Goal: Task Accomplishment & Management: Complete application form

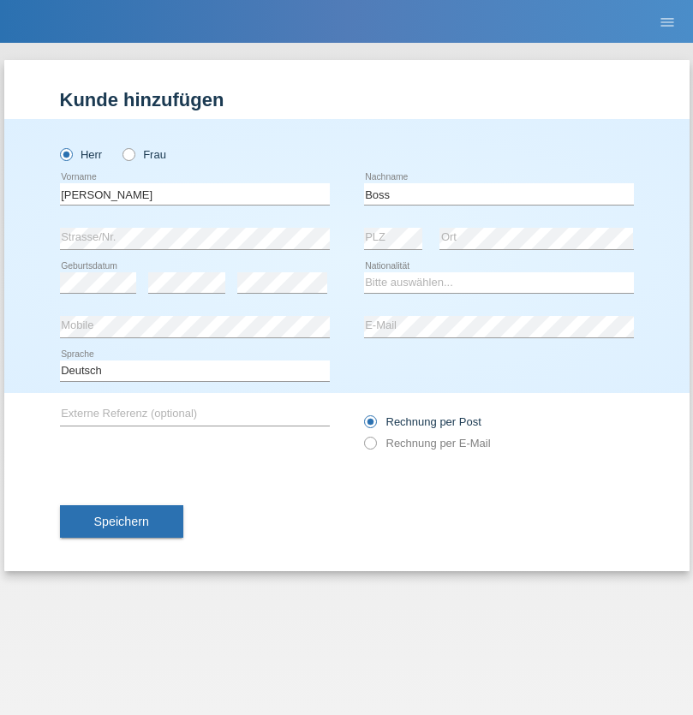
type input "Boss"
select select "CH"
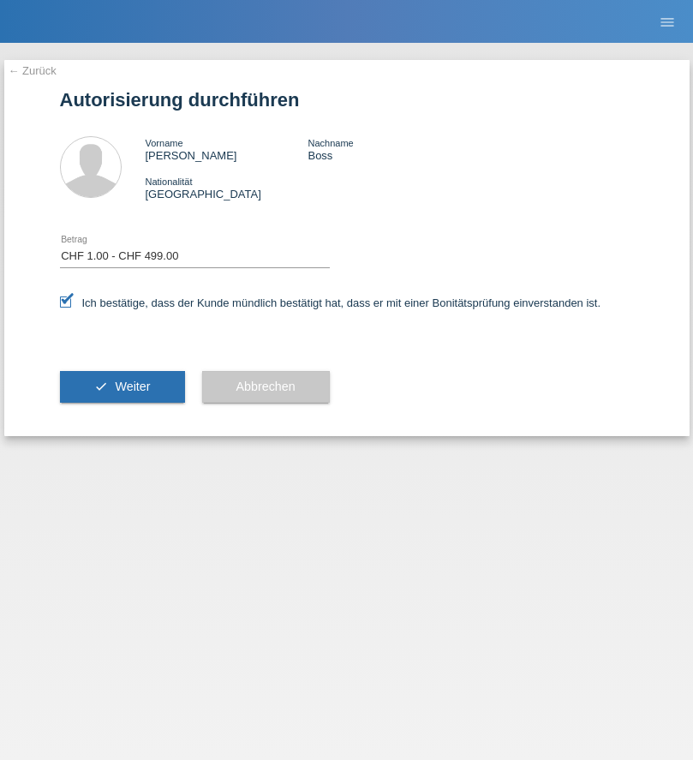
select select "1"
click at [122, 386] on span "Weiter" at bounding box center [132, 387] width 35 height 14
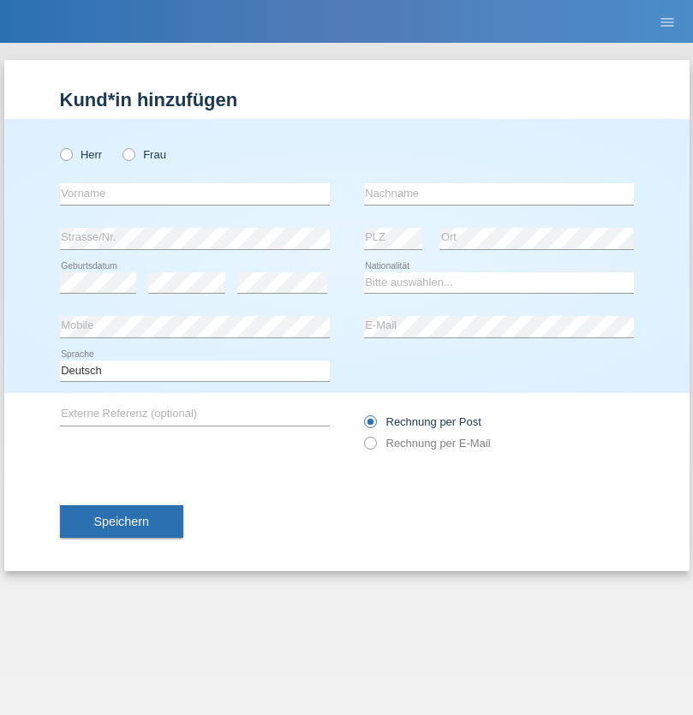
radio input "true"
click at [195, 194] on input "text" at bounding box center [195, 193] width 270 height 21
type input "Jürgen"
click at [499, 194] on input "text" at bounding box center [499, 193] width 270 height 21
type input "Merstetter"
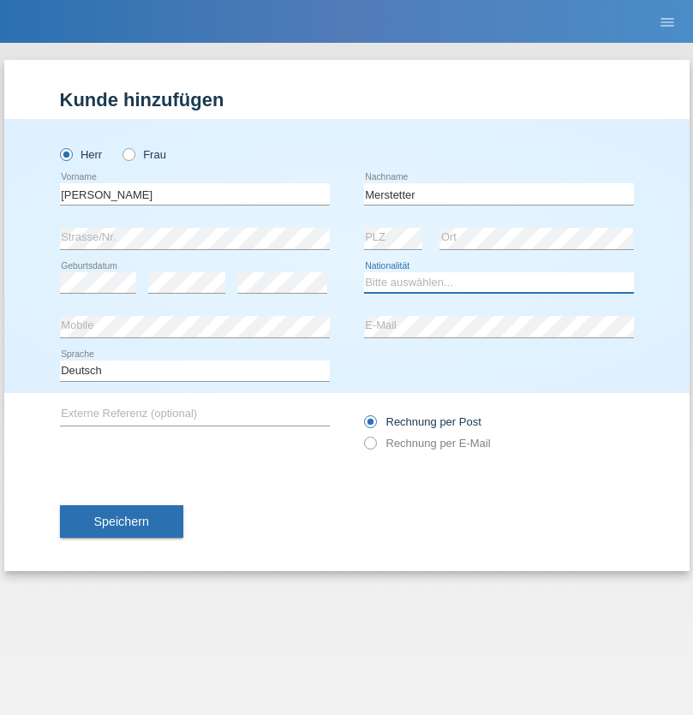
select select "CH"
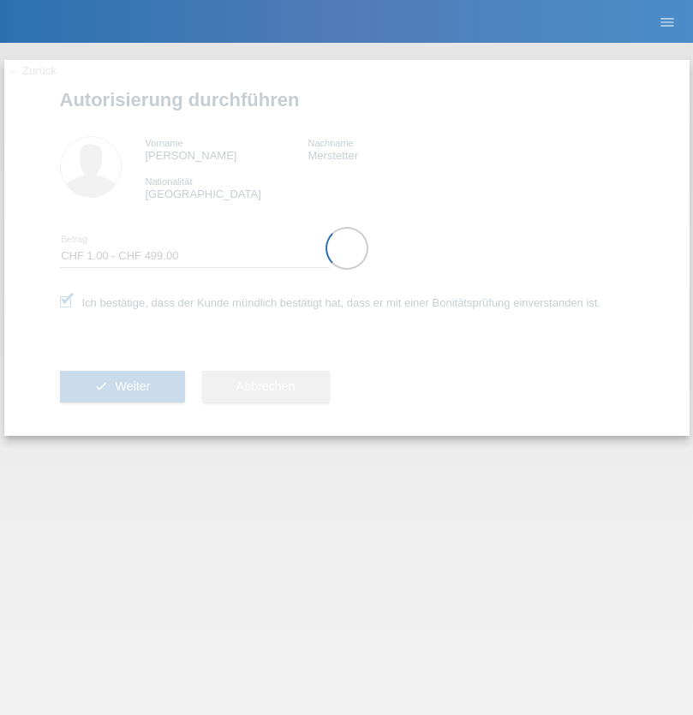
select select "1"
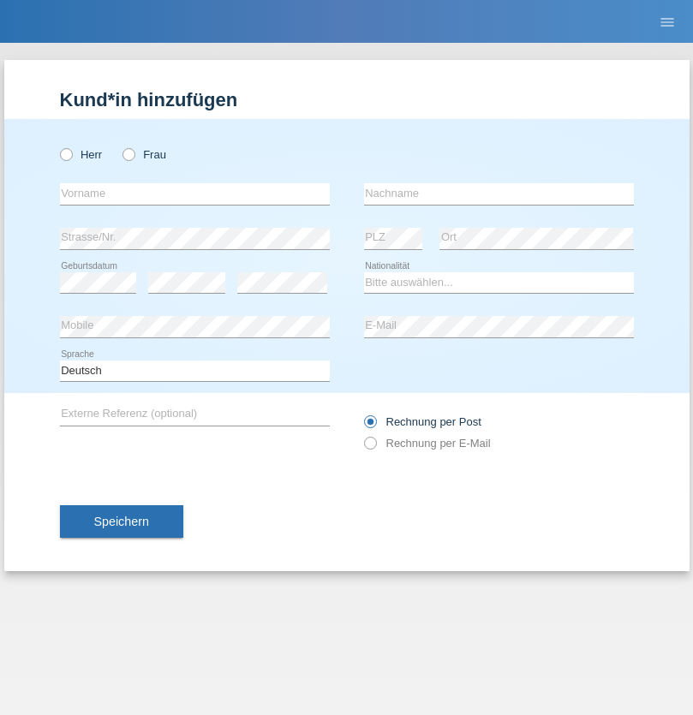
radio input "true"
click at [195, 194] on input "text" at bounding box center [195, 193] width 270 height 21
type input "Nicolas"
click at [499, 194] on input "text" at bounding box center [499, 193] width 270 height 21
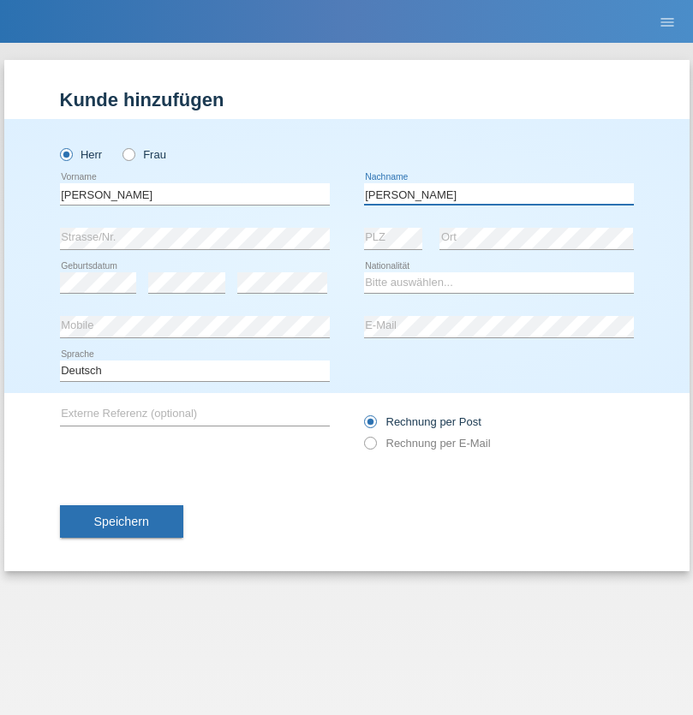
type input "Meier"
select select "CH"
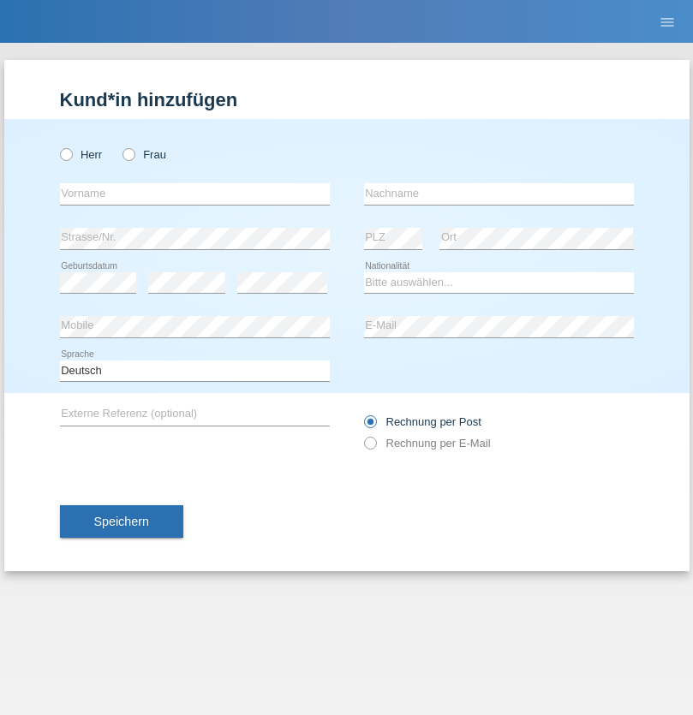
radio input "true"
click at [195, 194] on input "text" at bounding box center [195, 193] width 270 height 21
type input "David"
click at [499, 194] on input "text" at bounding box center [499, 193] width 270 height 21
type input "Nydegger"
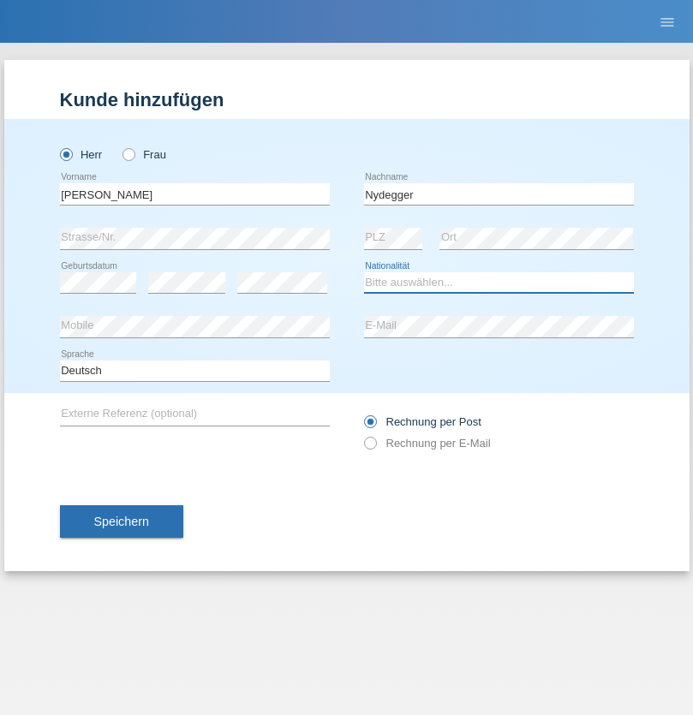
select select "CH"
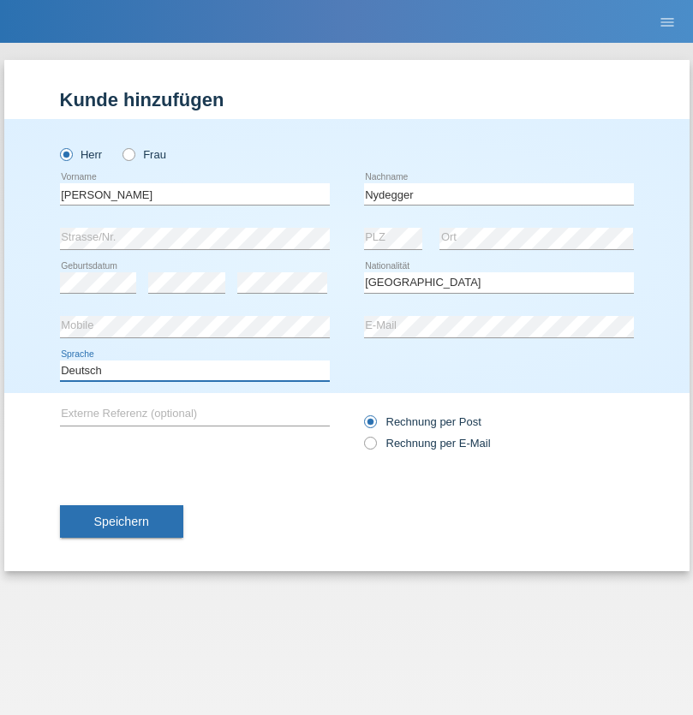
select select "en"
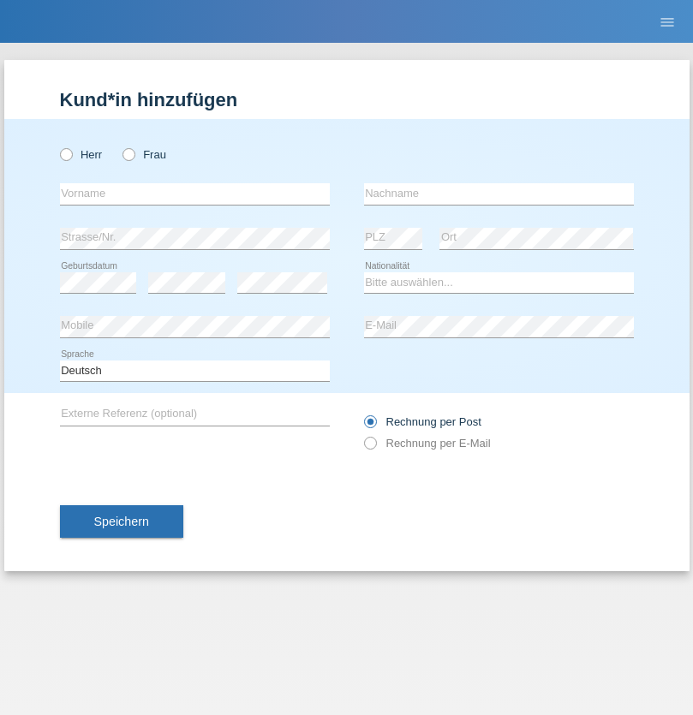
radio input "true"
click at [195, 194] on input "text" at bounding box center [195, 193] width 270 height 21
type input "Corinne"
click at [499, 194] on input "text" at bounding box center [499, 193] width 270 height 21
type input "Nydegger"
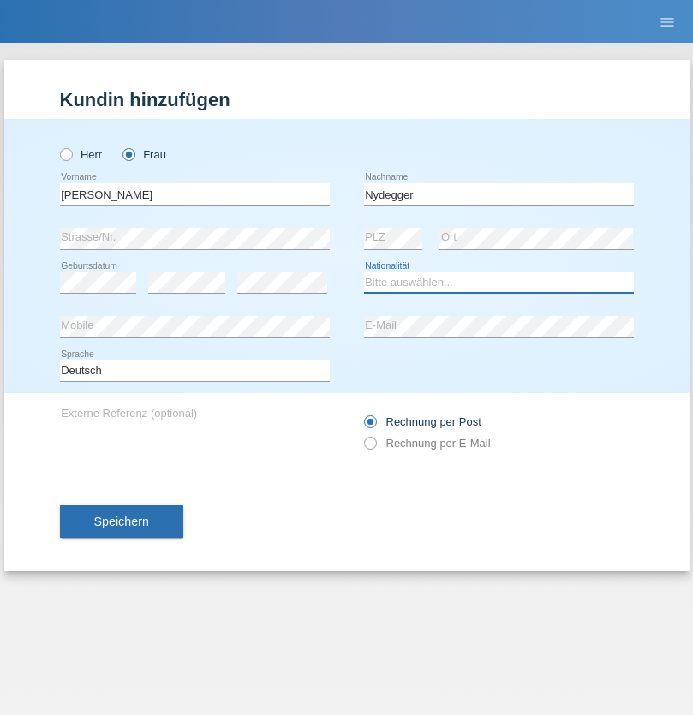
select select "CH"
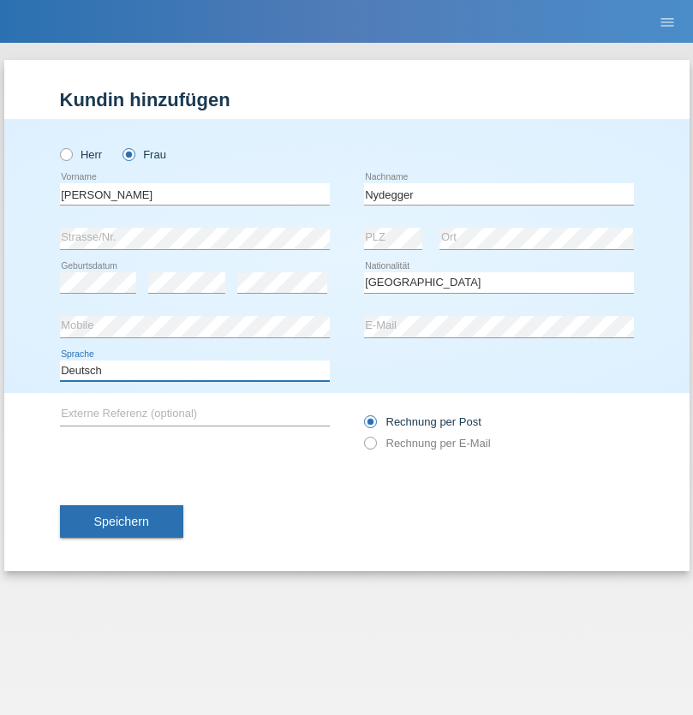
select select "en"
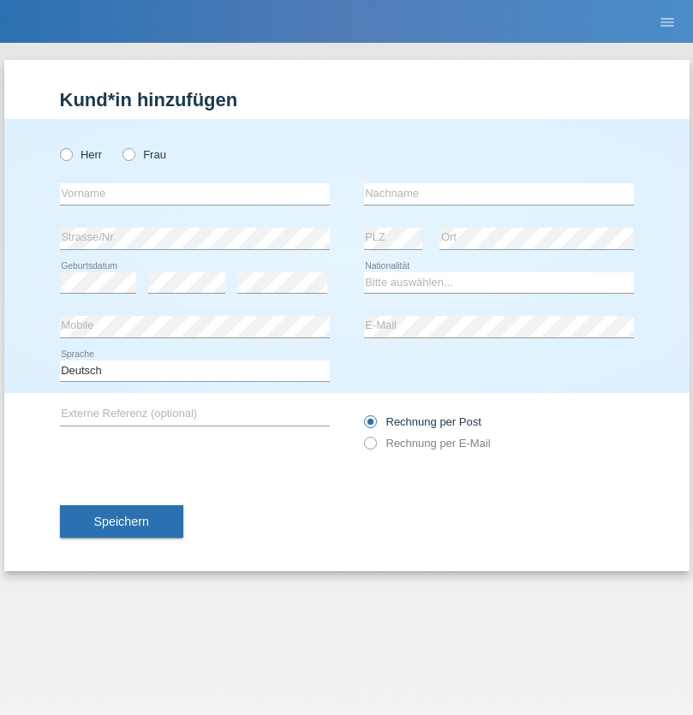
radio input "true"
click at [195, 194] on input "text" at bounding box center [195, 193] width 270 height 21
type input "Goekhan"
click at [499, 194] on input "text" at bounding box center [499, 193] width 270 height 21
type input "Akarsu"
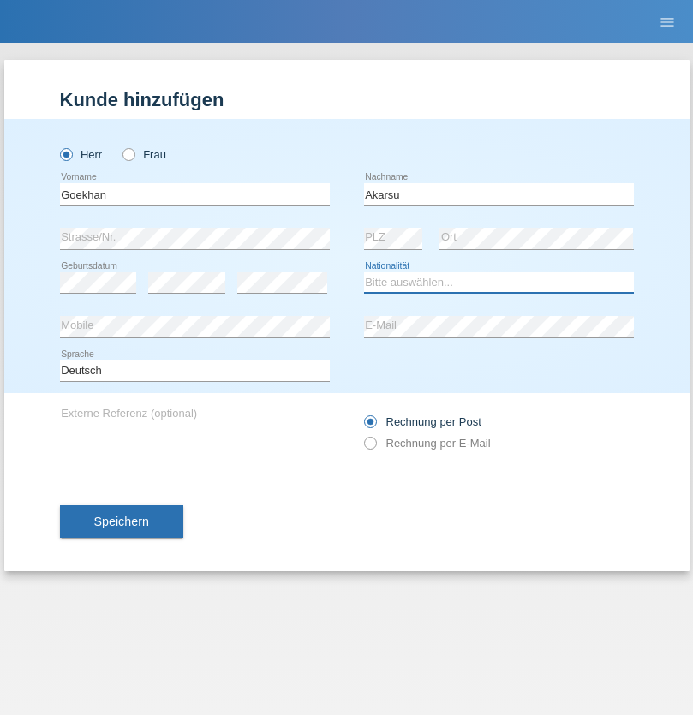
select select "AT"
select select "C"
select select "01"
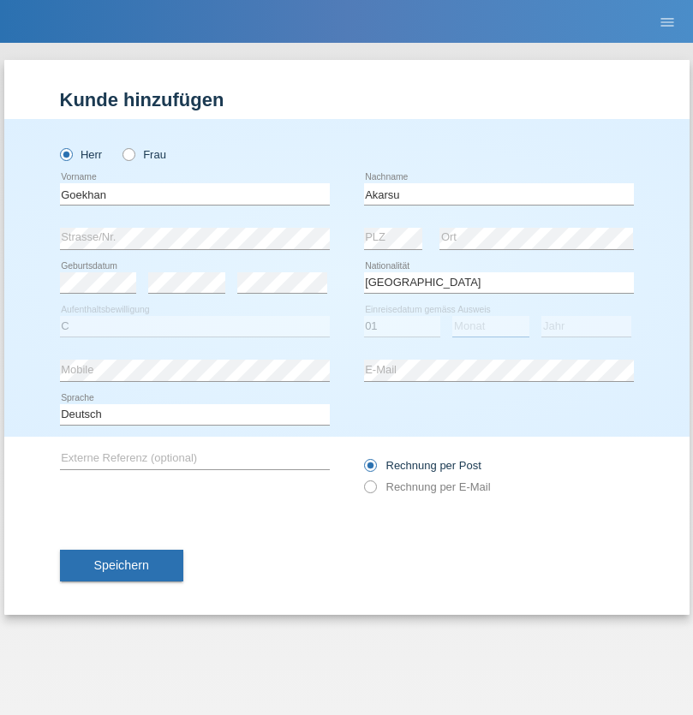
select select "05"
select select "2021"
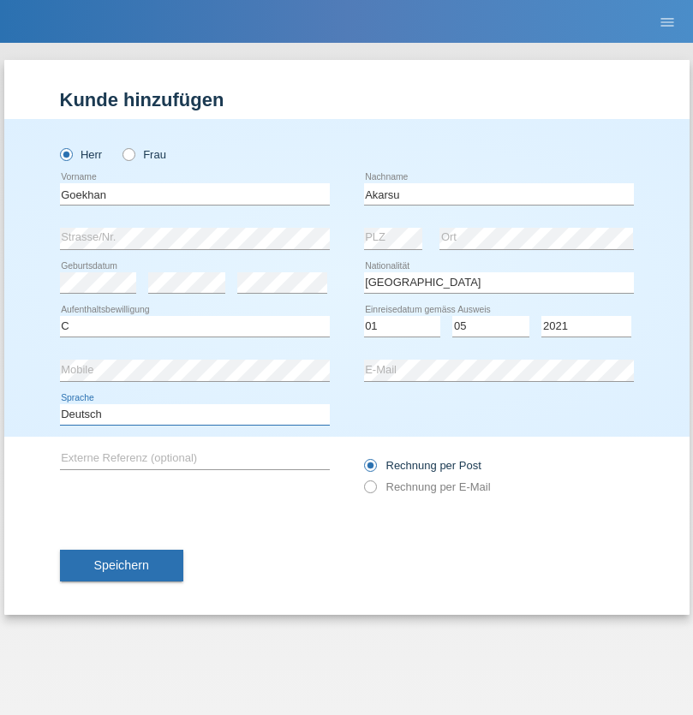
select select "en"
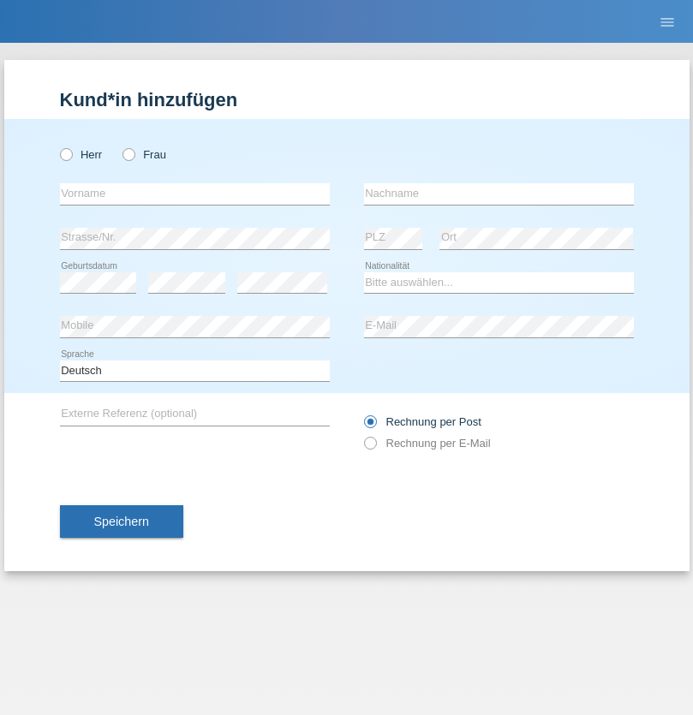
radio input "true"
click at [195, 194] on input "text" at bounding box center [195, 193] width 270 height 21
type input "[PERSON_NAME]"
click at [499, 194] on input "text" at bounding box center [499, 193] width 270 height 21
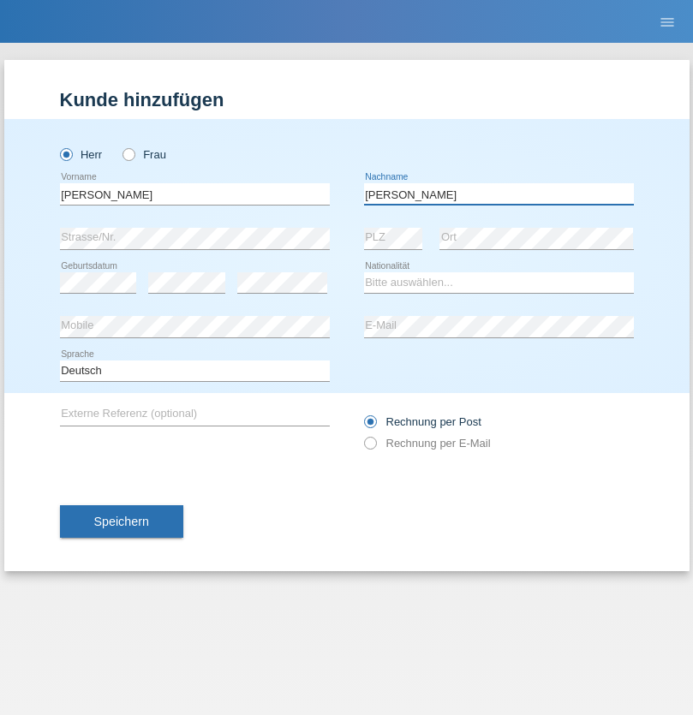
type input "[PERSON_NAME]"
select select "IT"
select select "C"
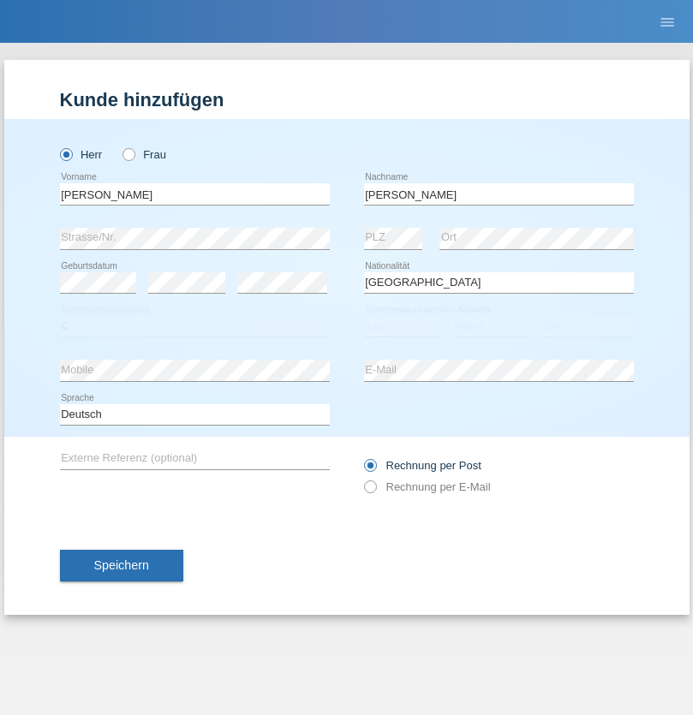
select select "22"
select select "06"
select select "1964"
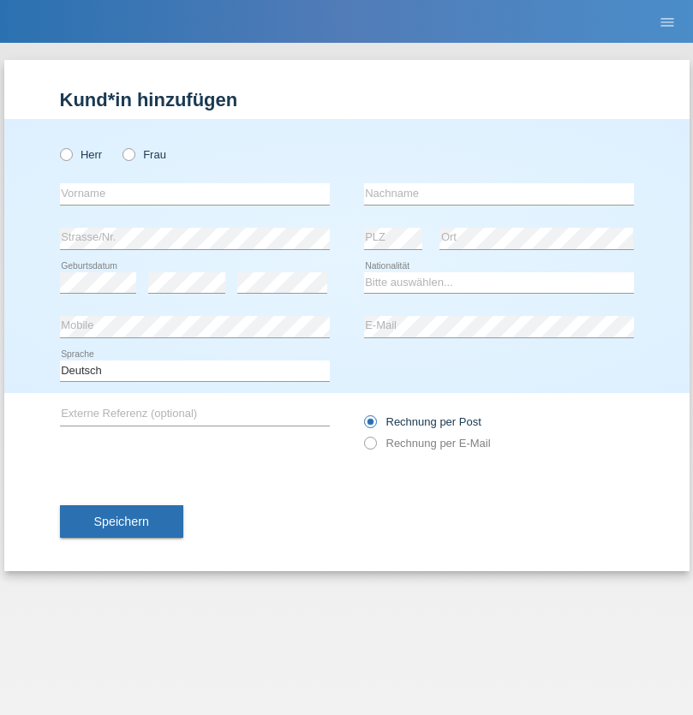
radio input "true"
click at [195, 194] on input "text" at bounding box center [195, 193] width 270 height 21
type input "[DATE]"
click at [499, 194] on input "text" at bounding box center [499, 193] width 270 height 21
type input "Alessio"
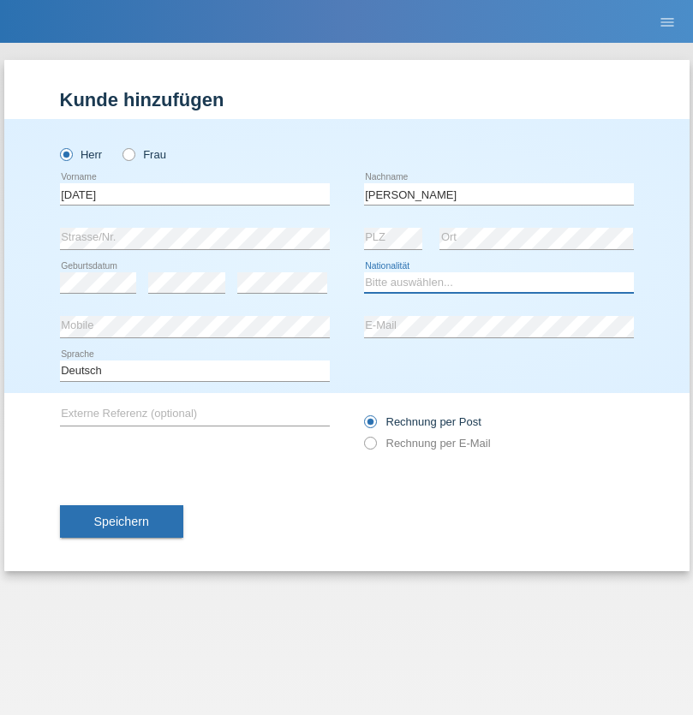
select select "IT"
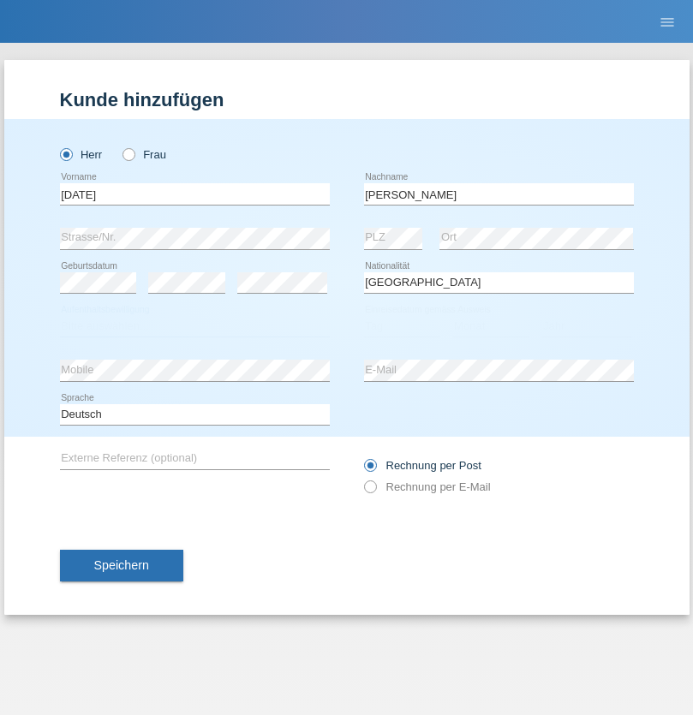
select select "C"
select select "01"
select select "05"
select select "2021"
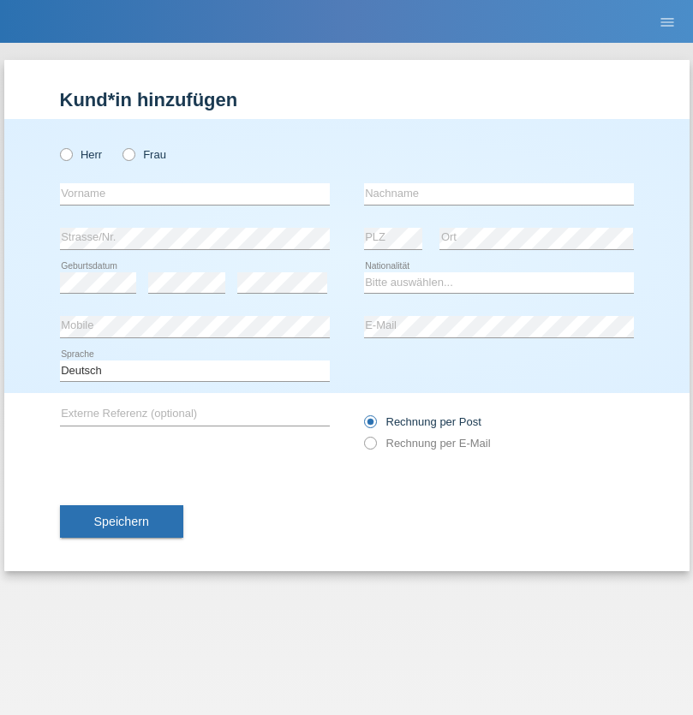
radio input "true"
click at [195, 194] on input "text" at bounding box center [195, 193] width 270 height 21
type input "Claudiu Marian"
click at [499, 194] on input "text" at bounding box center [499, 193] width 270 height 21
type input "Cislariu"
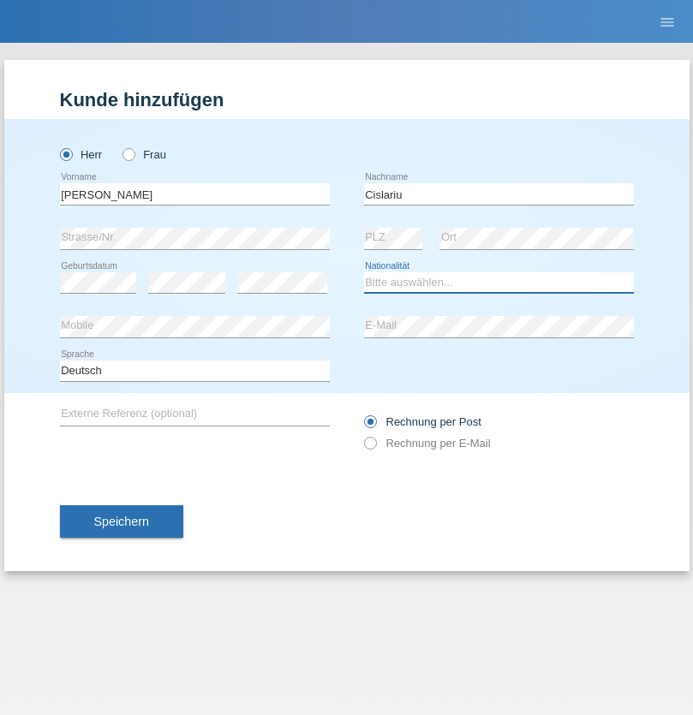
select select "CH"
radio input "true"
select select "CH"
radio input "true"
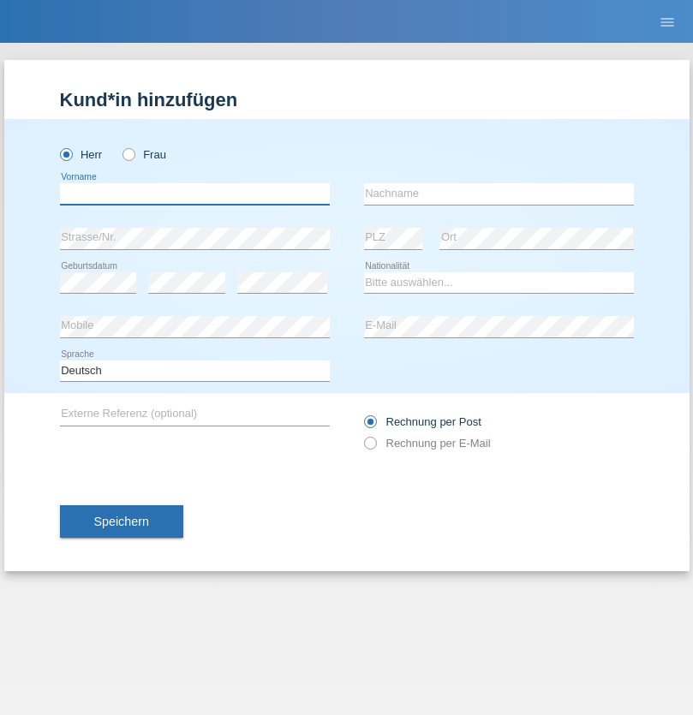
click at [195, 194] on input "text" at bounding box center [195, 193] width 270 height 21
type input "[PERSON_NAME]"
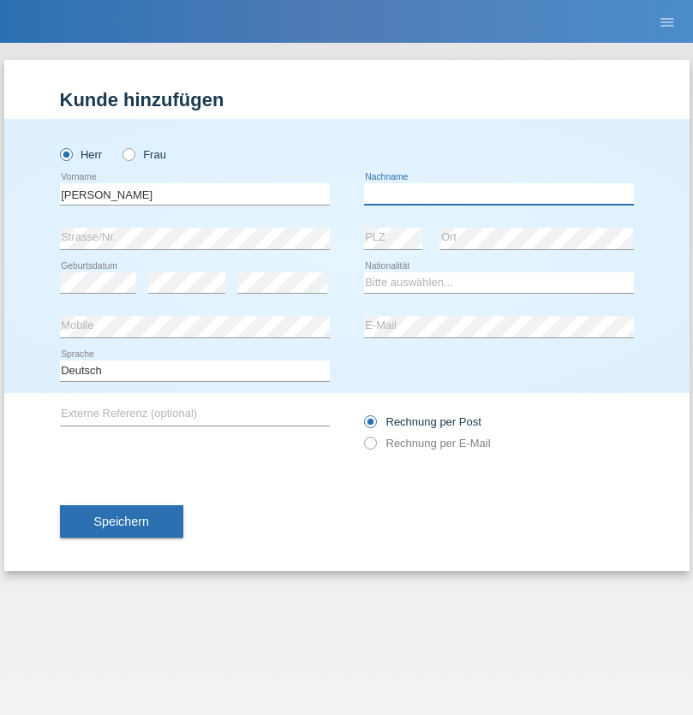
click at [499, 194] on input "text" at bounding box center [499, 193] width 270 height 21
type input "Kappelmayer"
select select "MG"
select select "C"
select select "31"
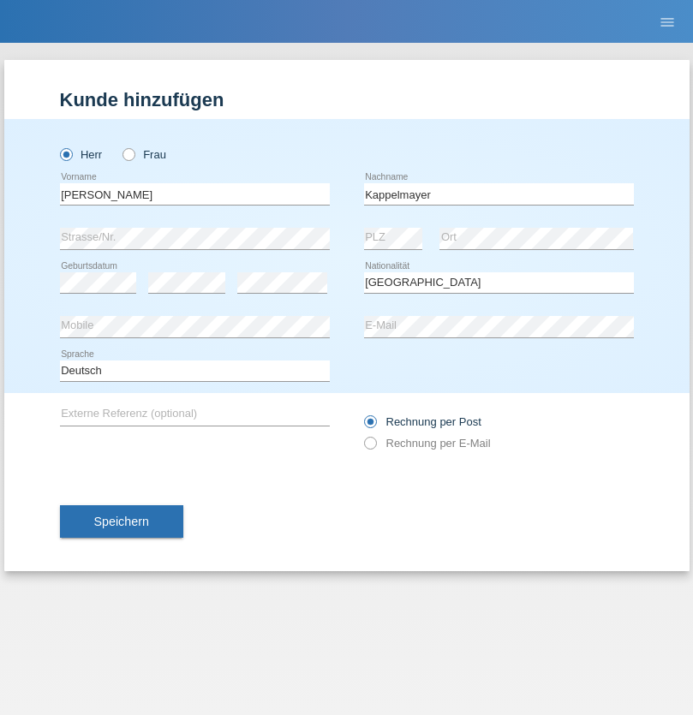
select select "08"
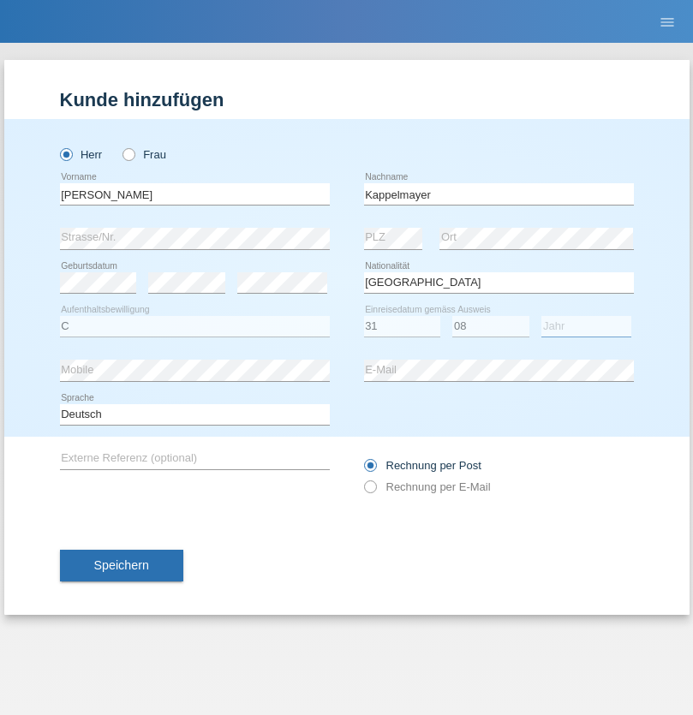
select select "2021"
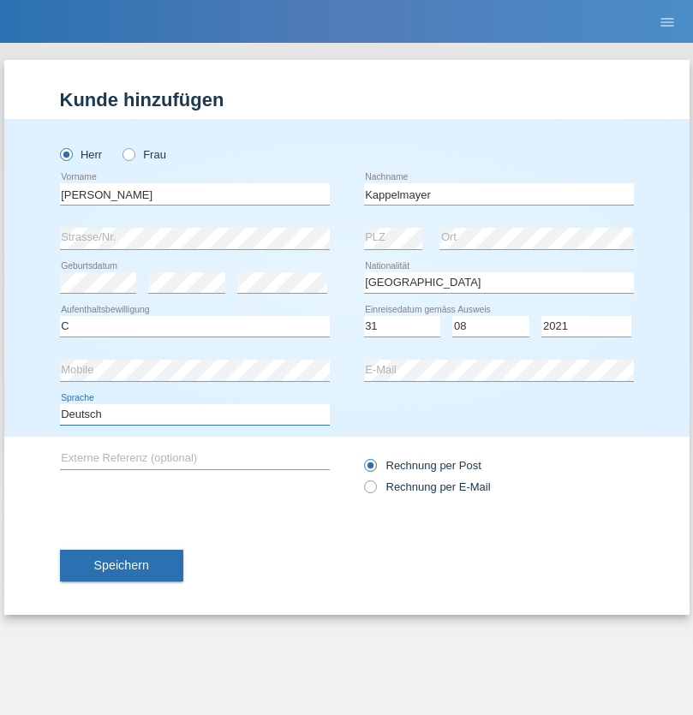
select select "en"
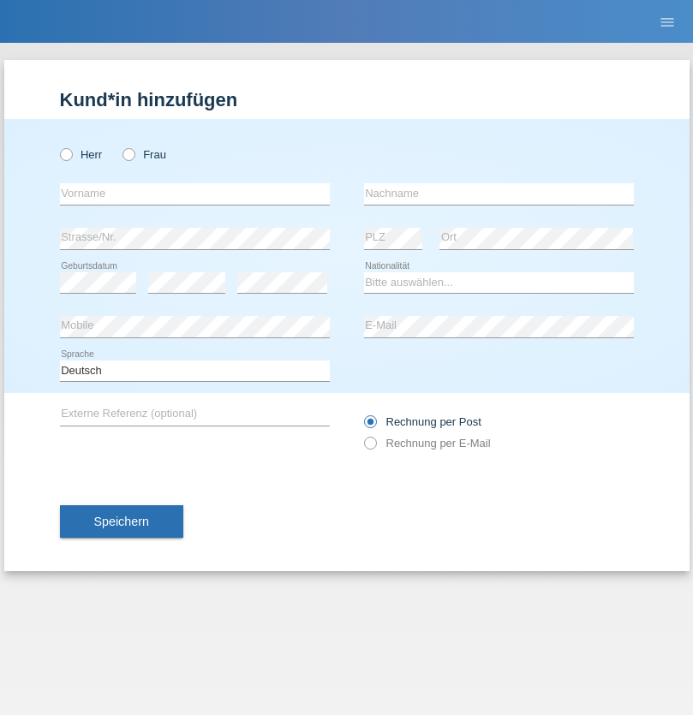
radio input "true"
click at [195, 194] on input "text" at bounding box center [195, 193] width 270 height 21
type input "firat"
click at [499, 194] on input "text" at bounding box center [499, 193] width 270 height 21
type input "kara"
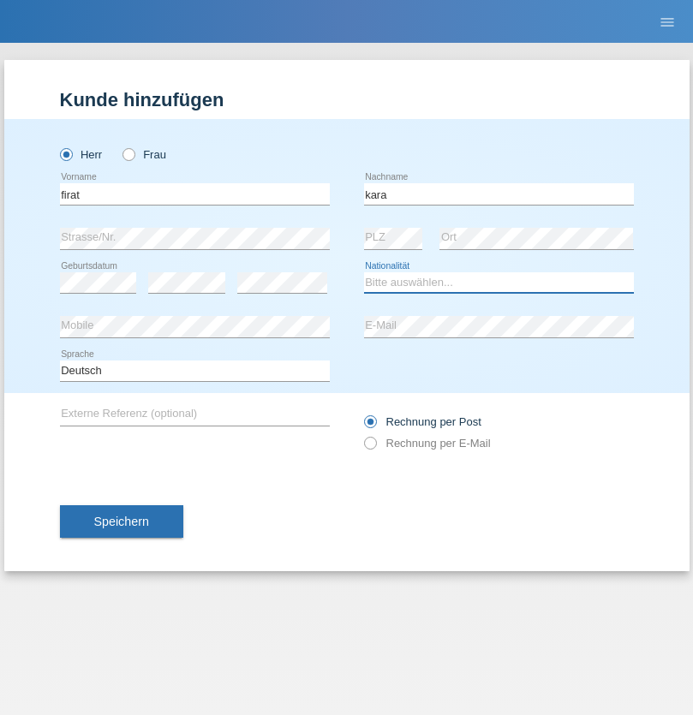
select select "CH"
radio input "true"
click at [195, 194] on input "text" at bounding box center [195, 193] width 270 height 21
type input "Jean Panda"
click at [499, 194] on input "text" at bounding box center [499, 193] width 270 height 21
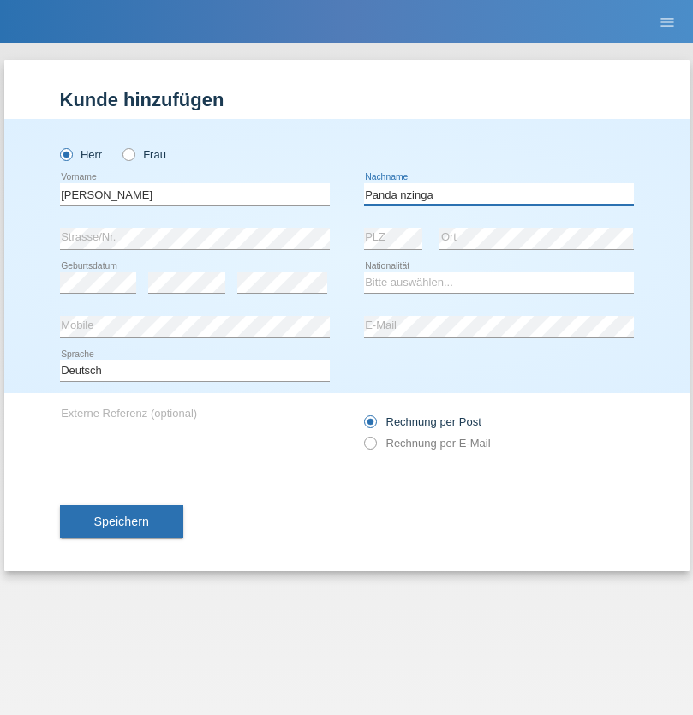
type input "Panda nzinga"
select select "MN"
select select "C"
select select "28"
select select "11"
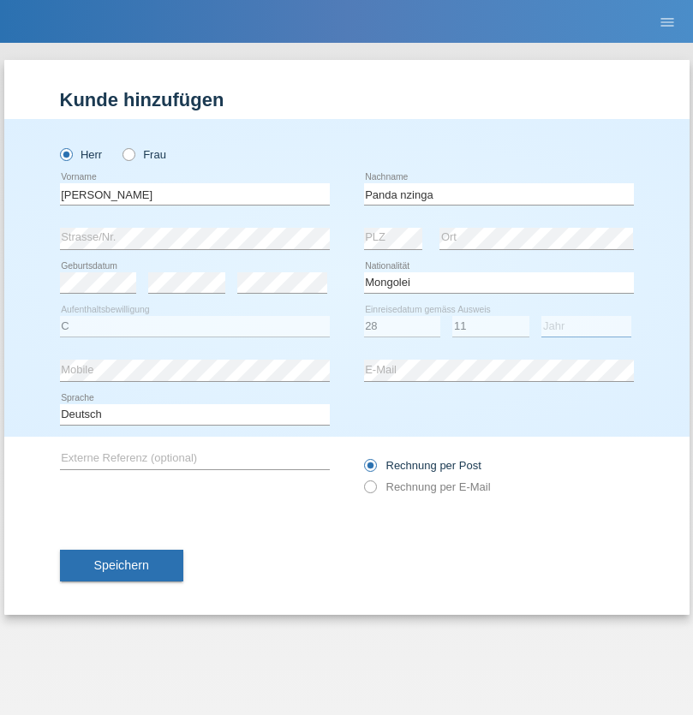
select select "2001"
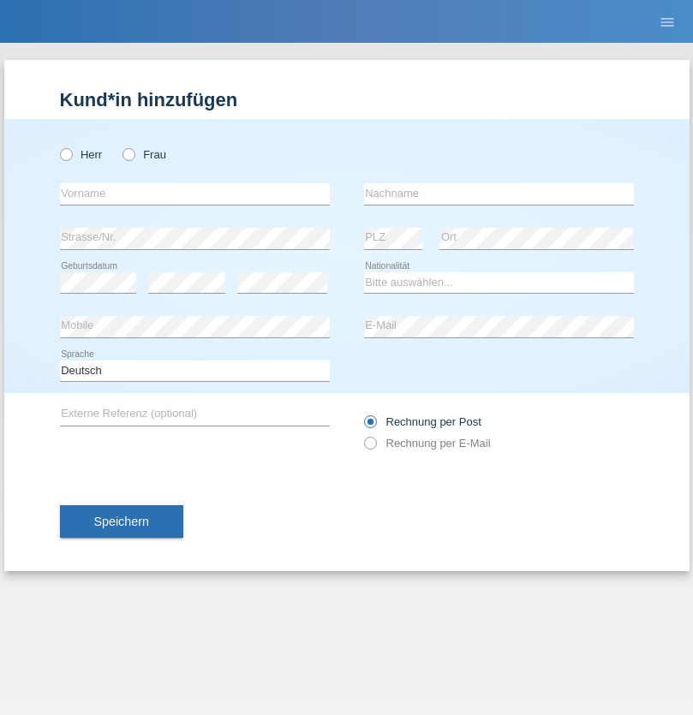
radio input "true"
select select "HU"
select select "C"
select select "30"
select select "10"
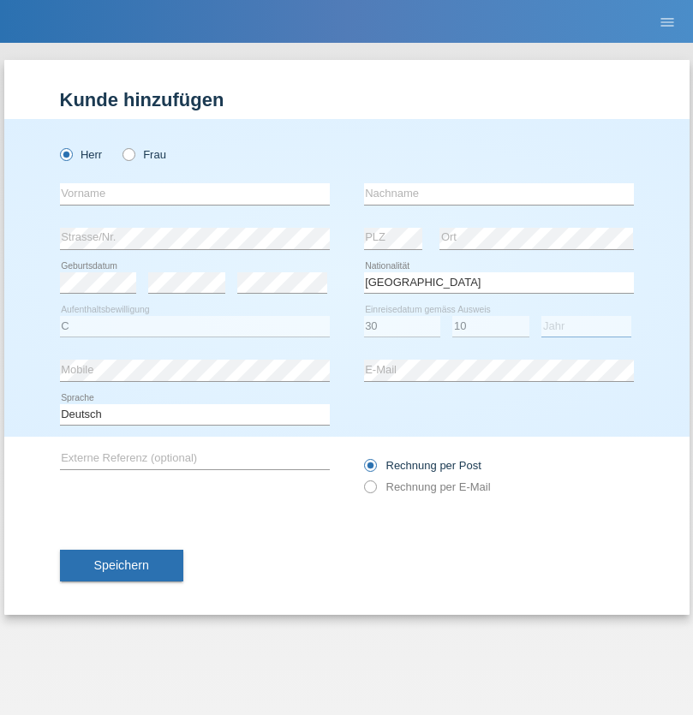
select select "2021"
